Goal: Register for event/course

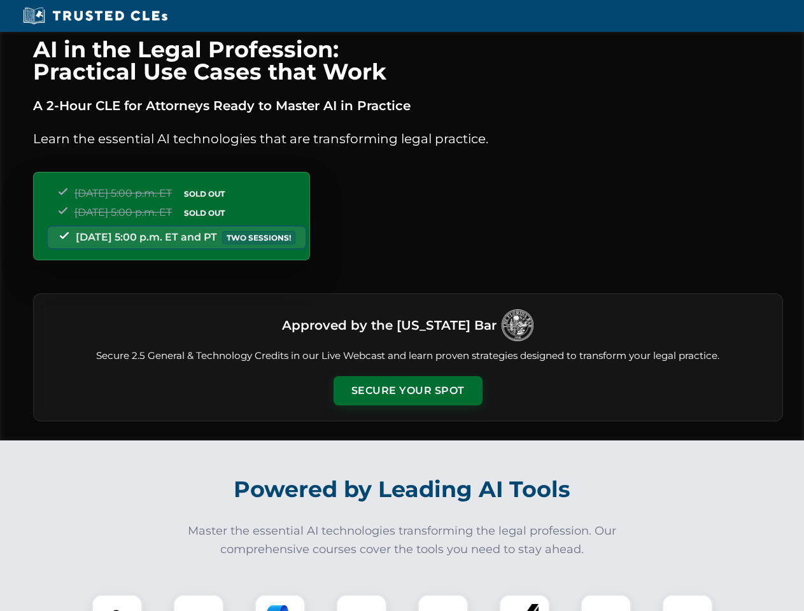
click at [407, 391] on button "Secure Your Spot" at bounding box center [408, 390] width 149 height 29
click at [117, 603] on img at bounding box center [117, 620] width 37 height 37
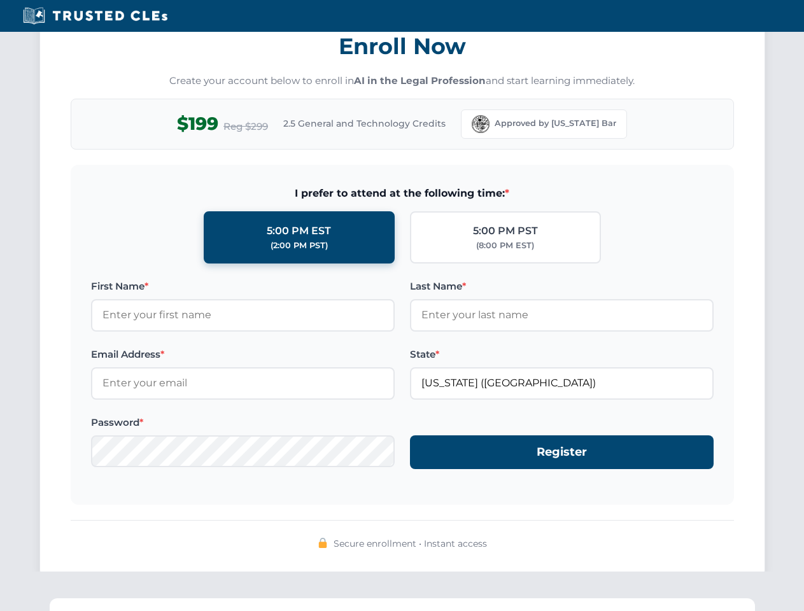
scroll to position [1250, 0]
